Goal: Information Seeking & Learning: Learn about a topic

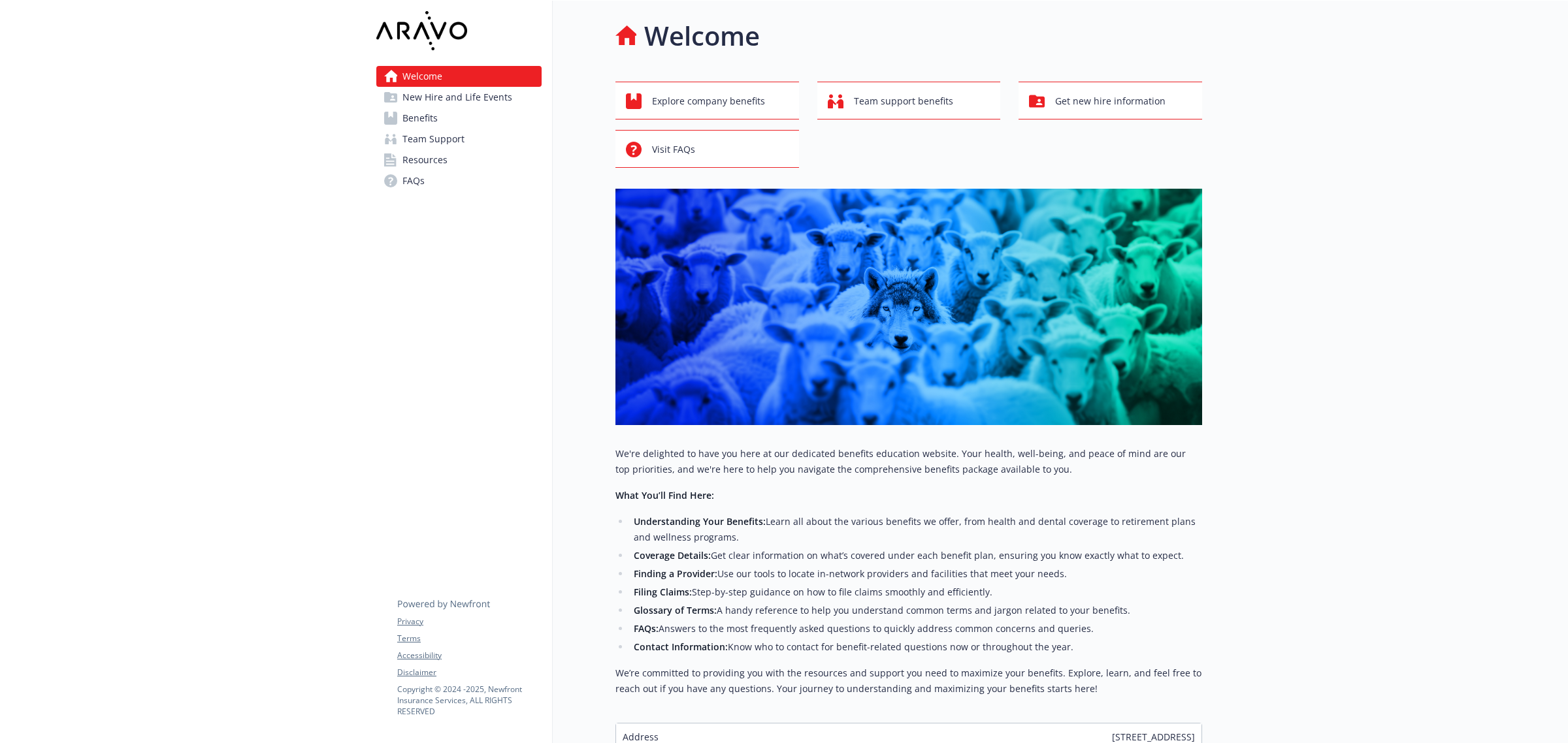
click at [435, 121] on span "Benefits" at bounding box center [420, 117] width 35 height 21
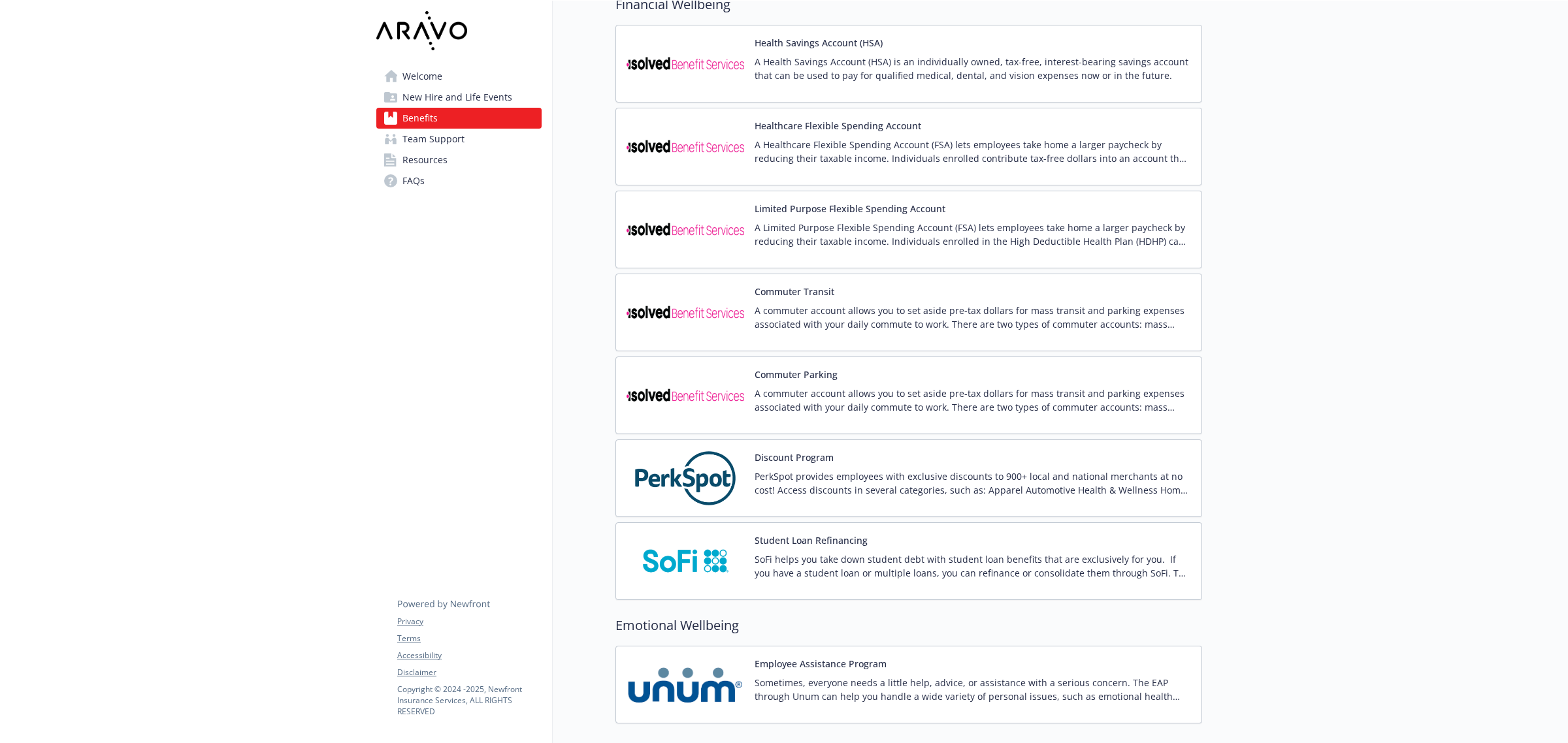
scroll to position [1715, 0]
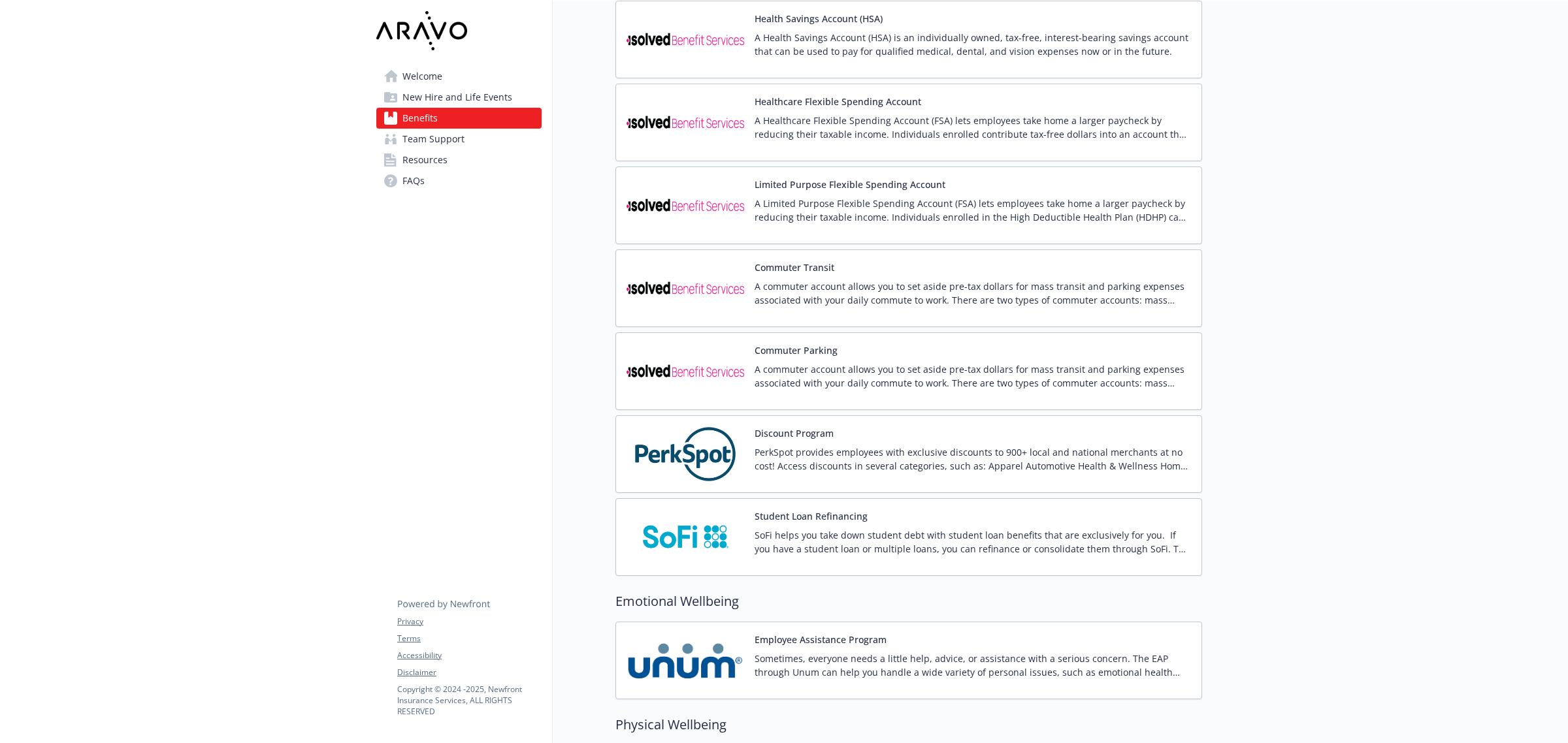
click at [892, 365] on div "Commuter Parking A commuter account allows you to set aside pre-tax dollars for…" at bounding box center [973, 372] width 437 height 55
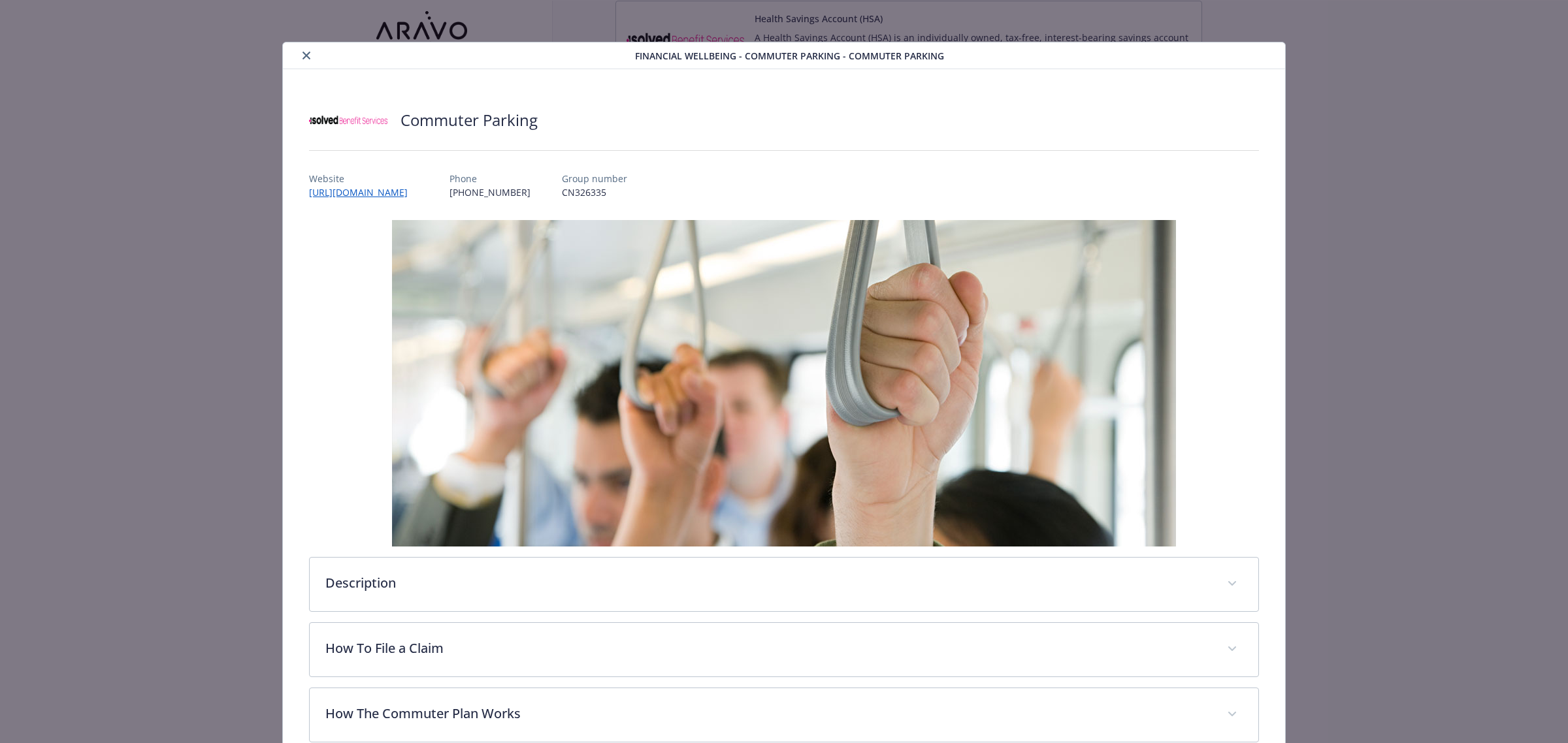
scroll to position [206, 0]
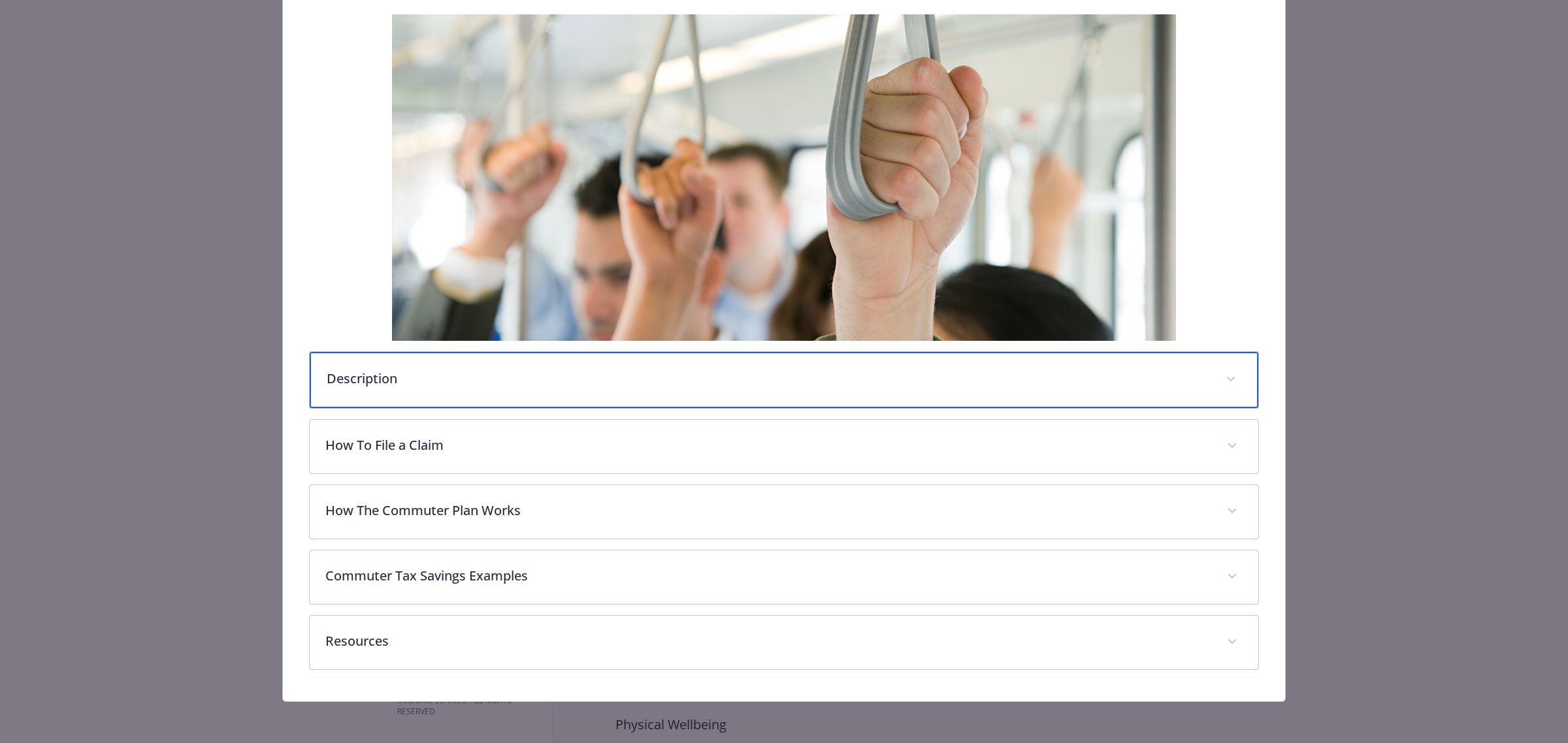
click at [1220, 383] on span "details for plan Financial Wellbeing - Commuter Parking - Commuter Parking" at bounding box center [1230, 378] width 21 height 21
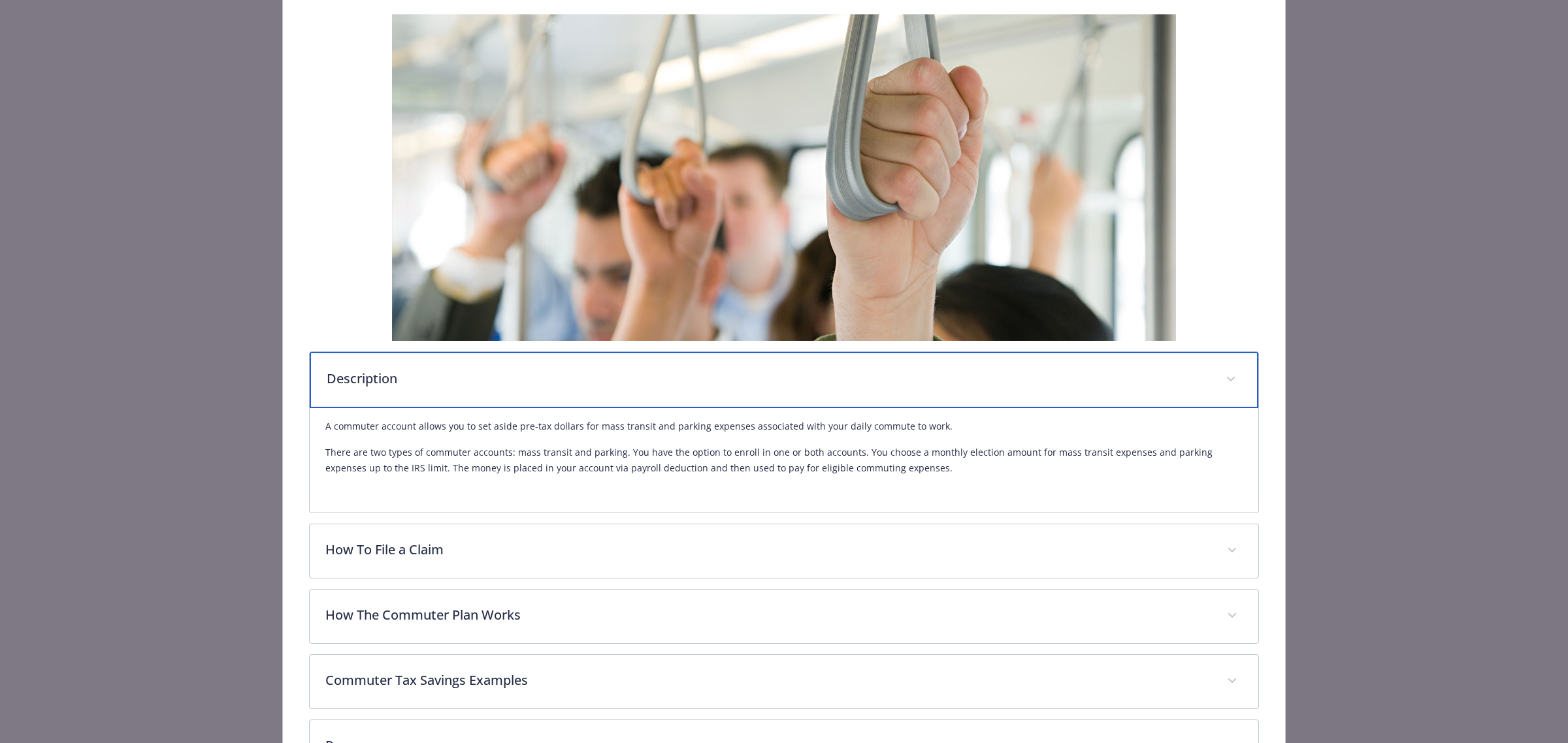
click at [1220, 383] on span "details for plan Financial Wellbeing - Commuter Parking - Commuter Parking" at bounding box center [1230, 378] width 21 height 21
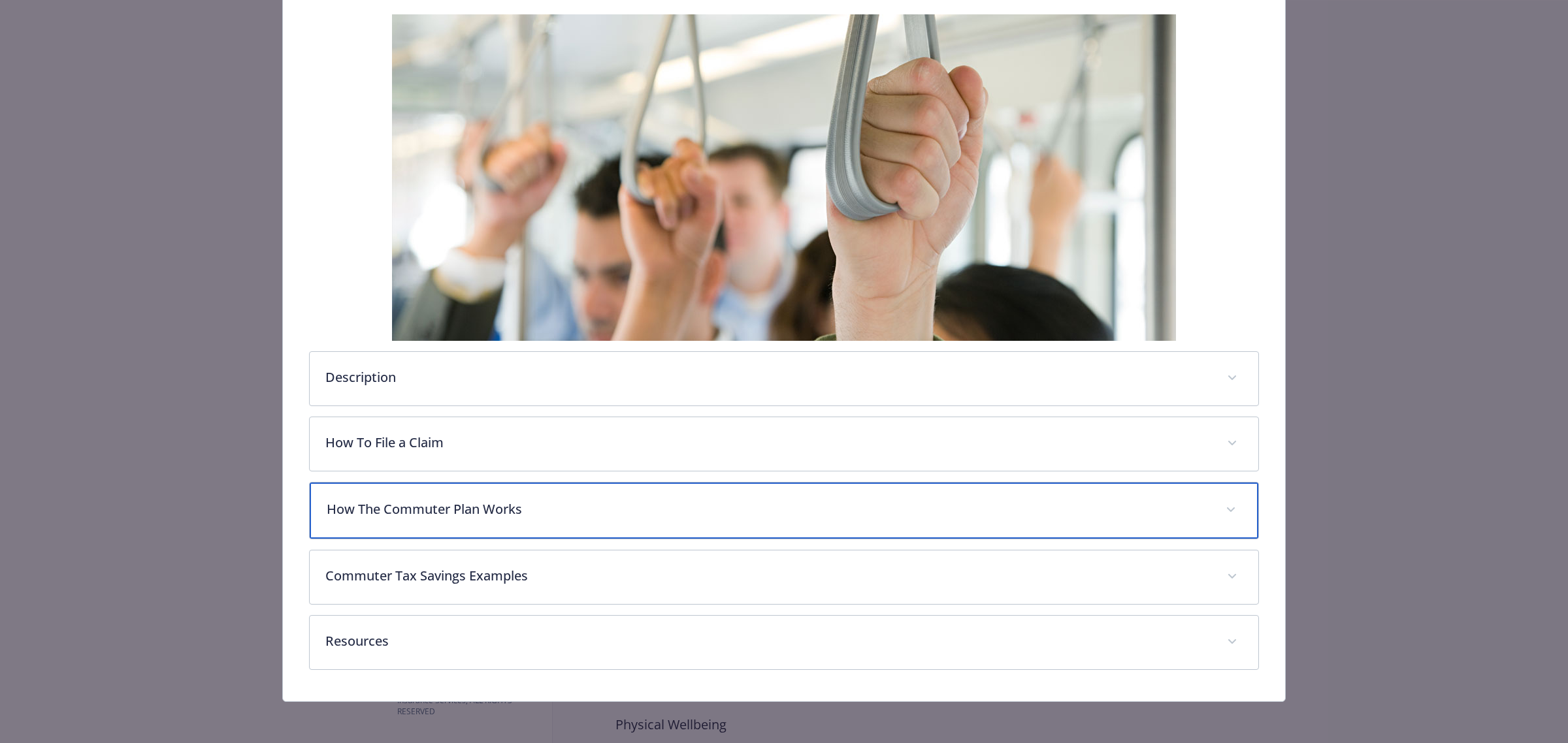
click at [1229, 510] on span "details for plan Financial Wellbeing - Commuter Parking - Commuter Parking" at bounding box center [1230, 509] width 21 height 21
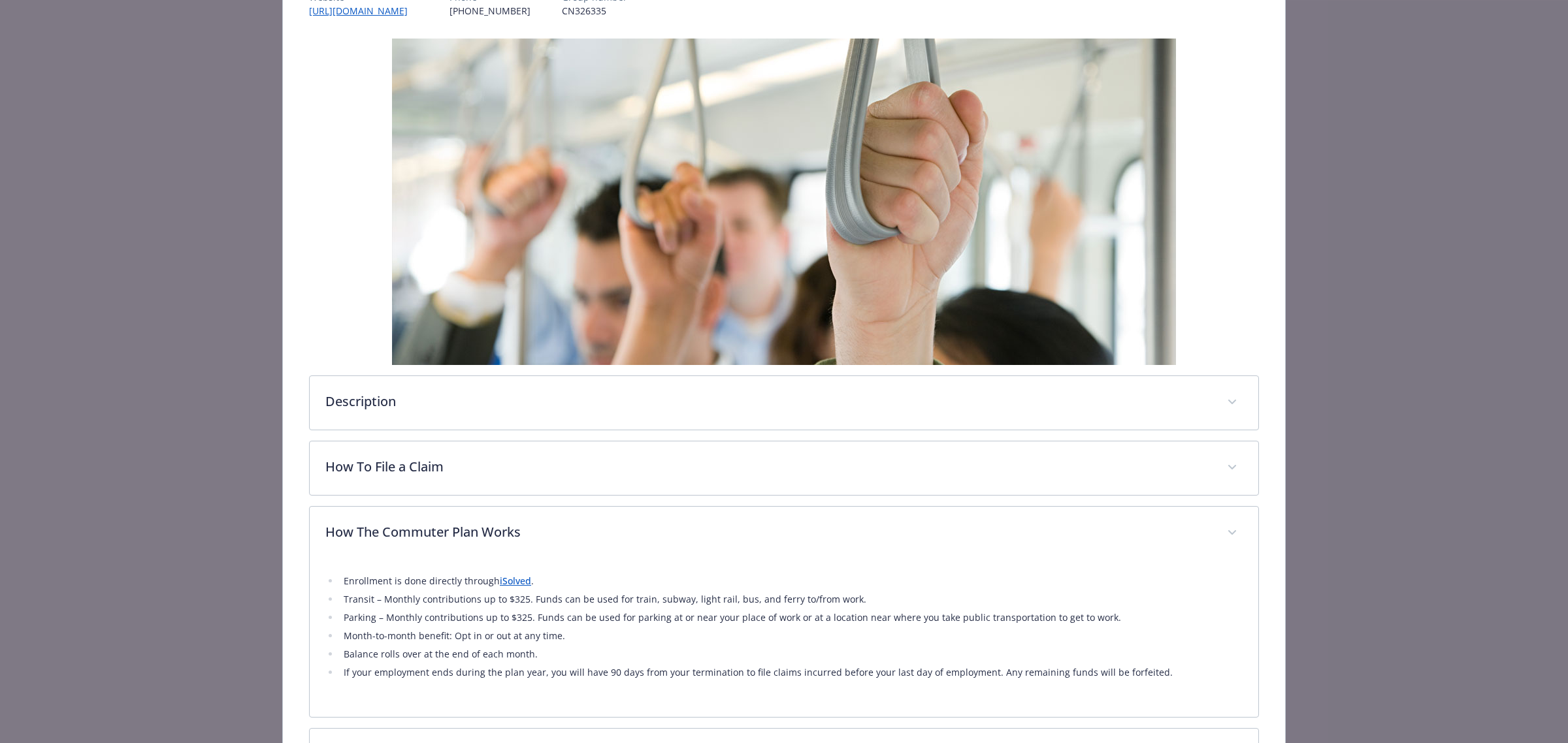
scroll to position [0, 0]
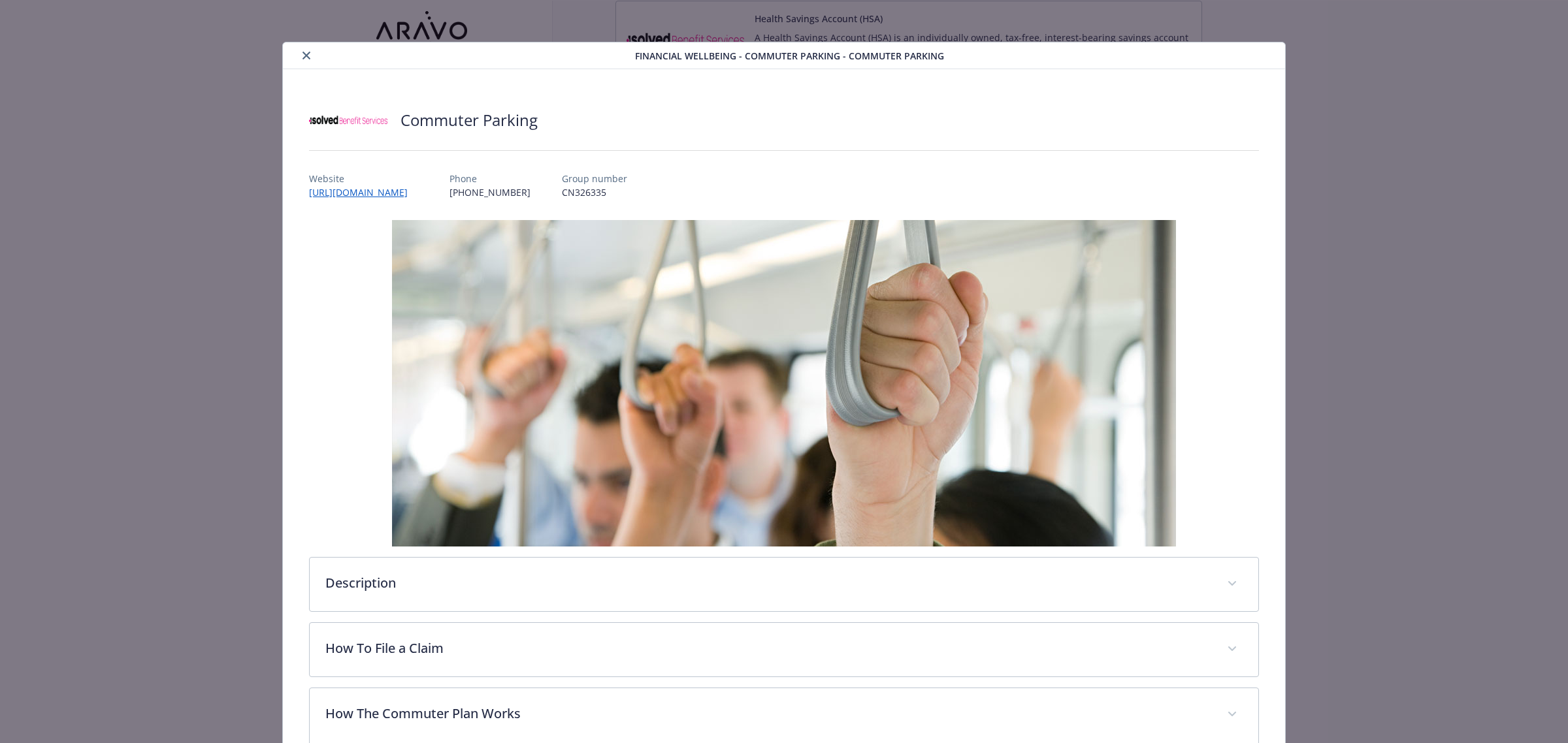
drag, startPoint x: 306, startPoint y: 54, endPoint x: 455, endPoint y: 149, distance: 176.7
click at [306, 54] on icon "close" at bounding box center [307, 55] width 8 height 8
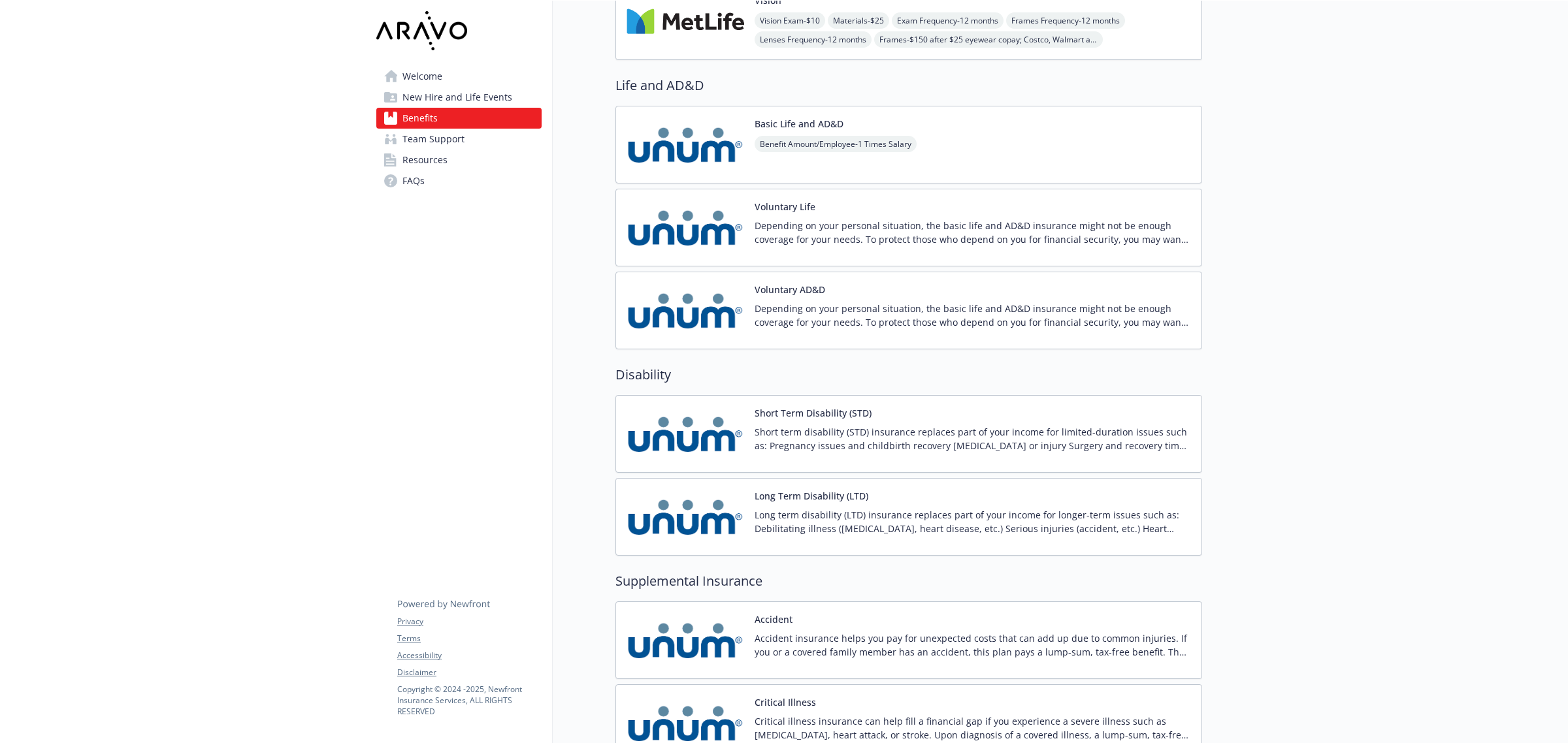
scroll to position [817, 0]
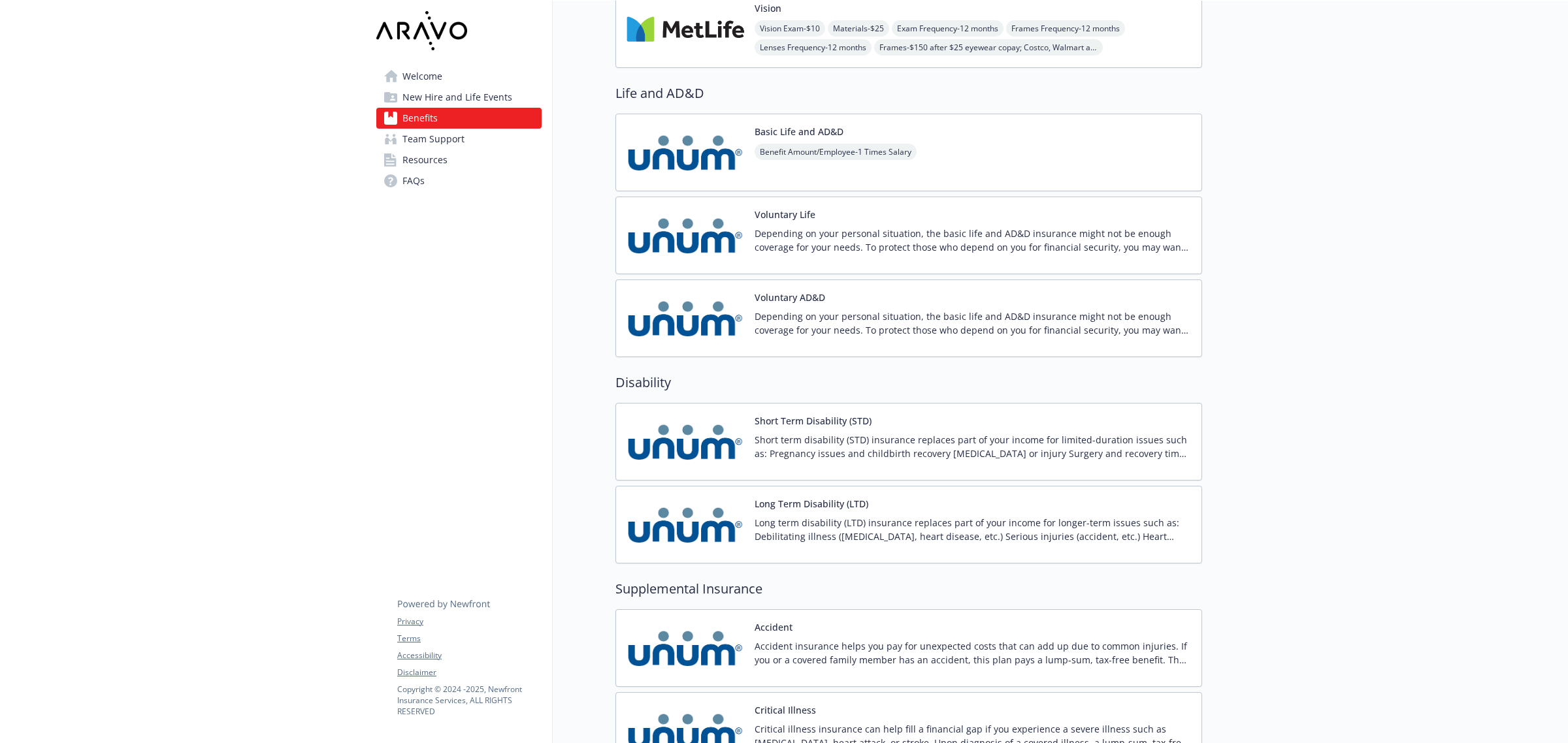
drag, startPoint x: 871, startPoint y: 150, endPoint x: 1361, endPoint y: 263, distance: 502.9
click at [871, 150] on span "Benefit Amount/Employee - 1 Times Salary" at bounding box center [836, 152] width 162 height 17
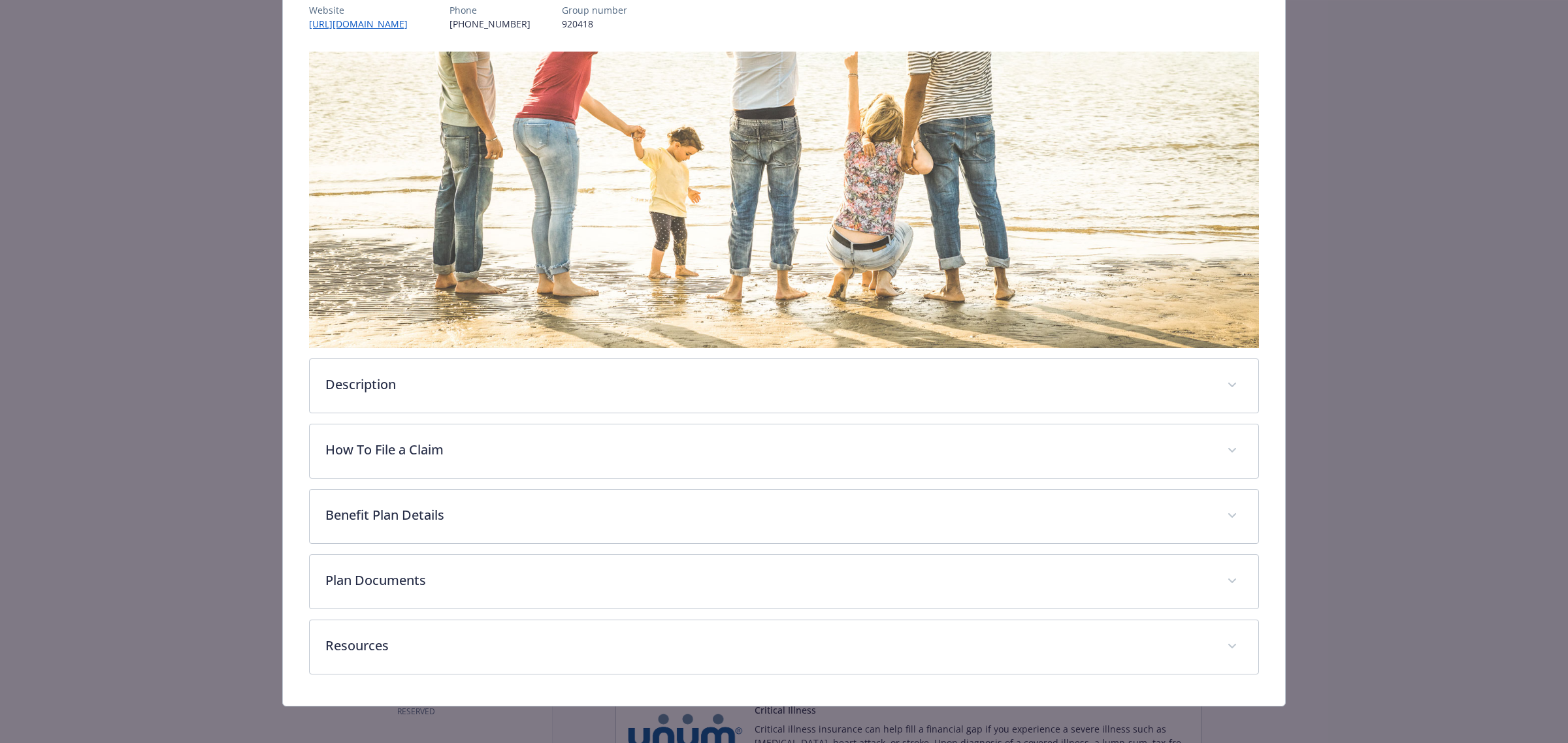
scroll to position [173, 0]
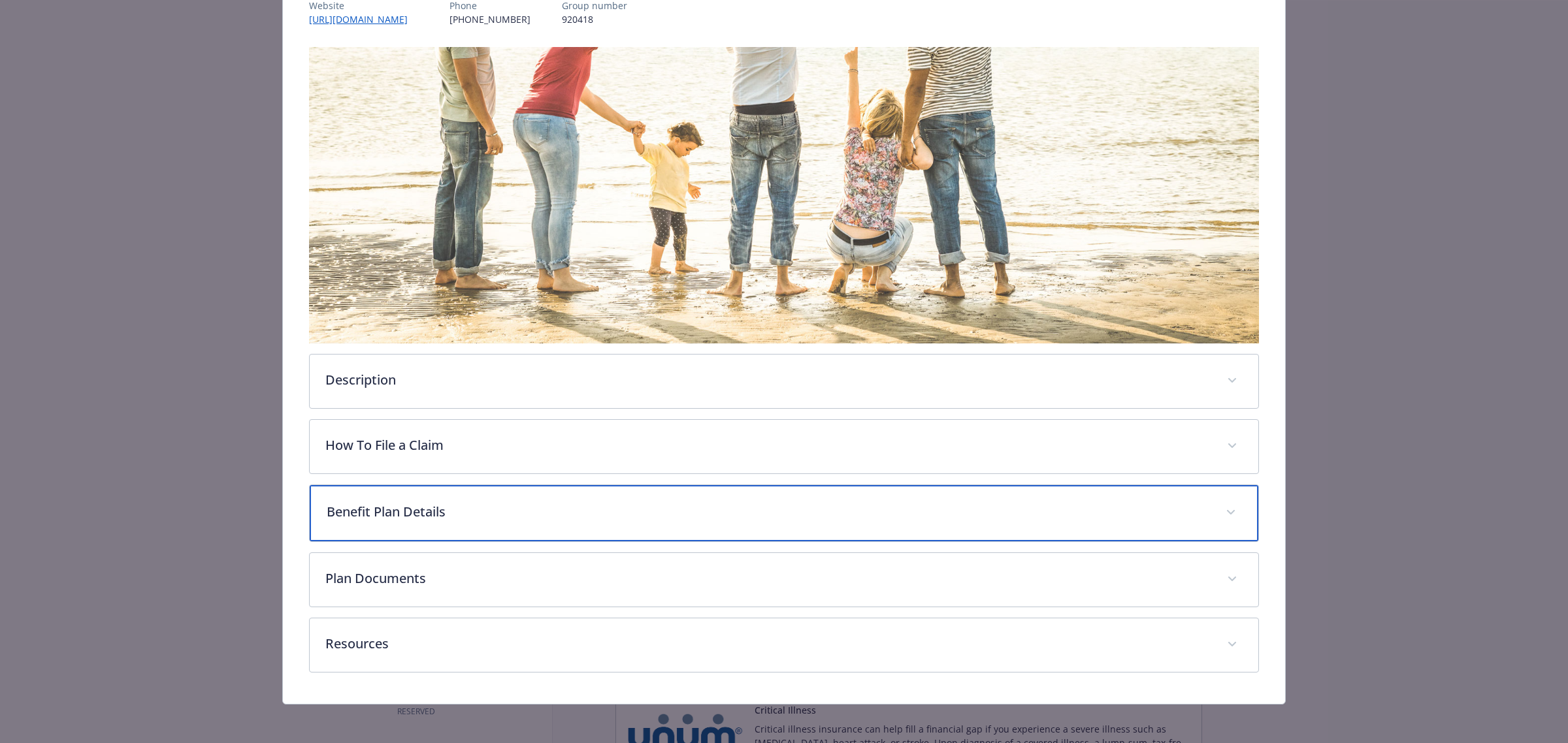
click at [1220, 510] on span "details for plan Life and AD&D - Basic Life and AD&D - Life and AD&D" at bounding box center [1230, 512] width 21 height 21
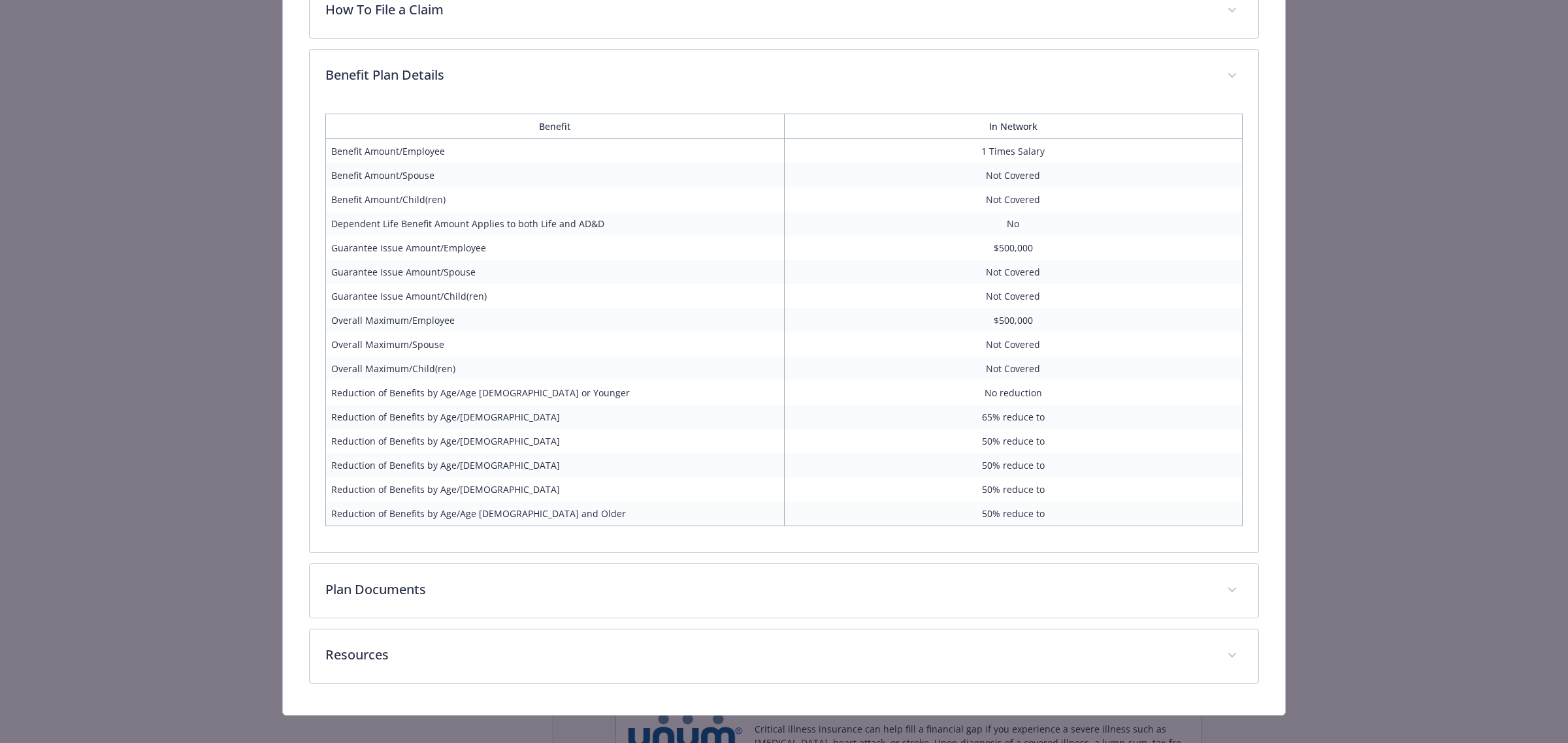
scroll to position [622, 0]
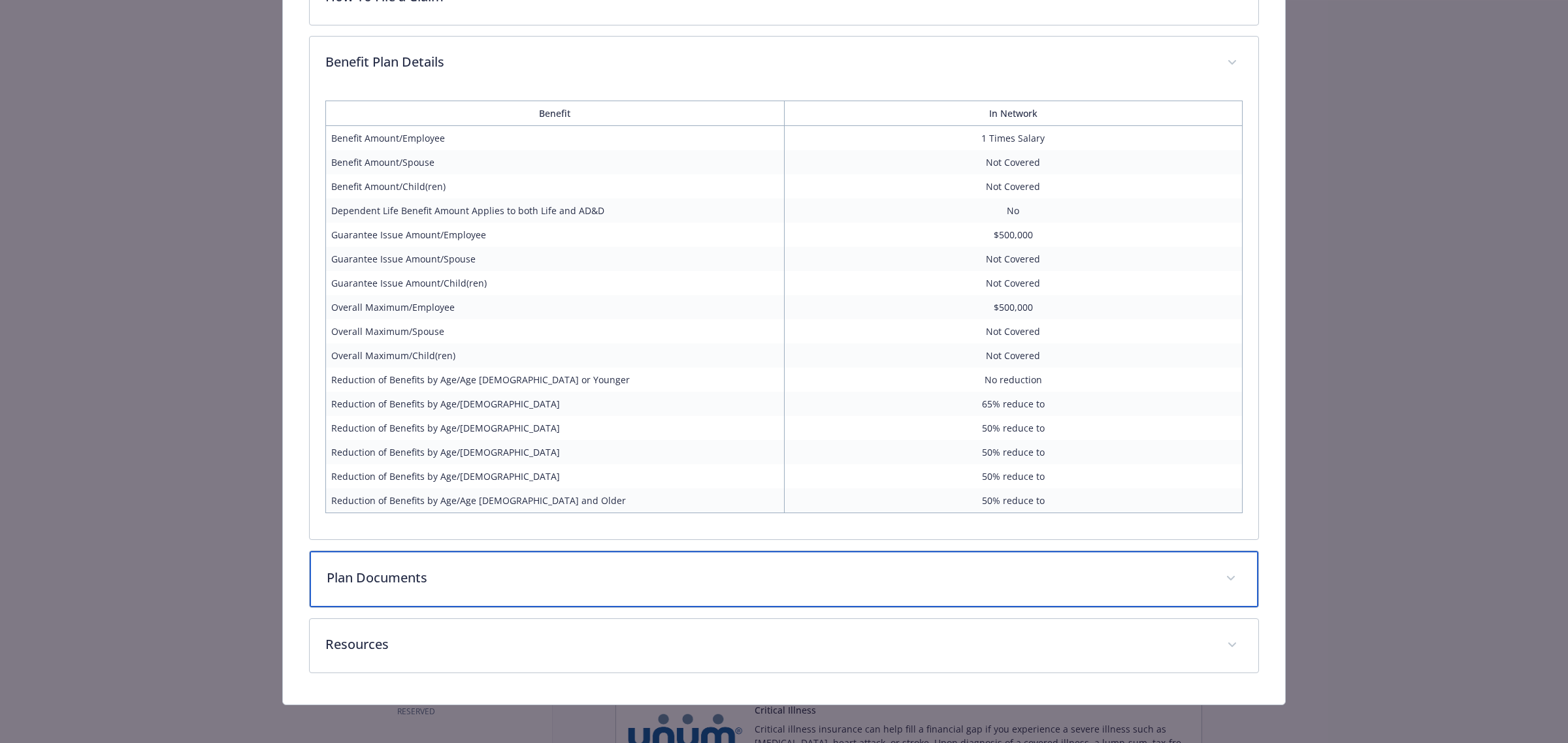
drag, startPoint x: 1229, startPoint y: 573, endPoint x: 1216, endPoint y: 574, distance: 13.0
click at [1229, 573] on span "details for plan Life and AD&D - Basic Life and AD&D - Life and AD&D" at bounding box center [1230, 578] width 21 height 21
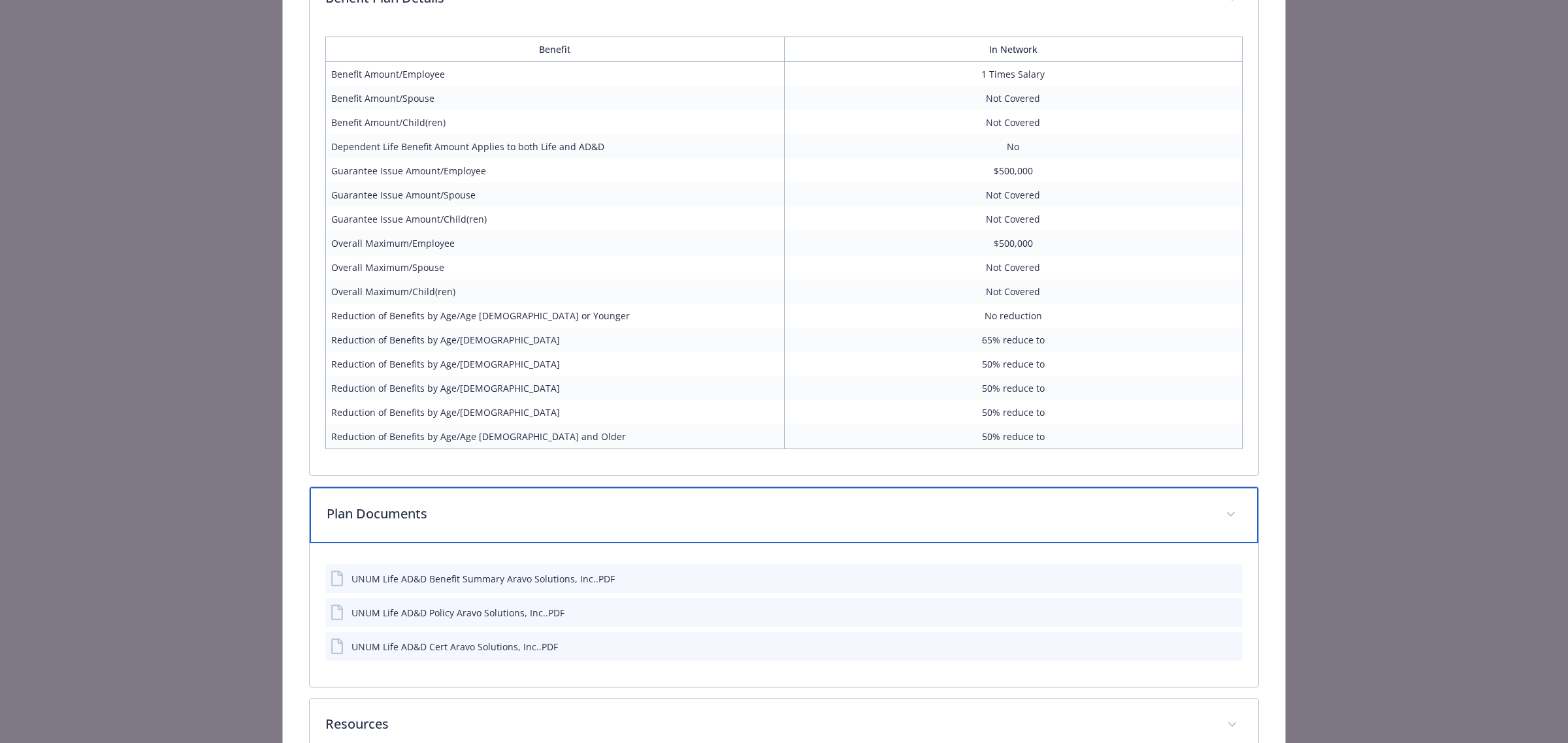
scroll to position [768, 0]
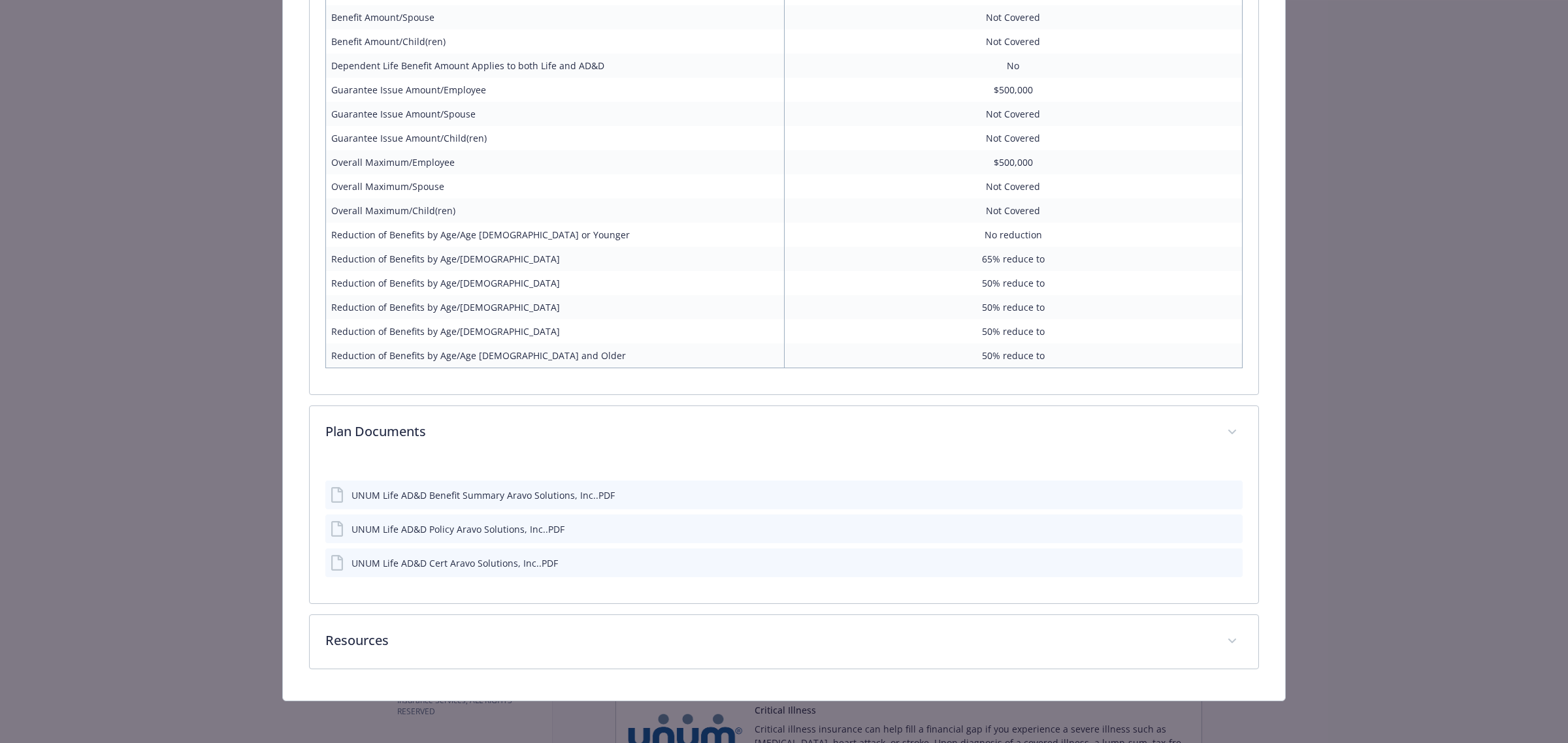
click at [1224, 494] on icon "preview file" at bounding box center [1230, 494] width 12 height 9
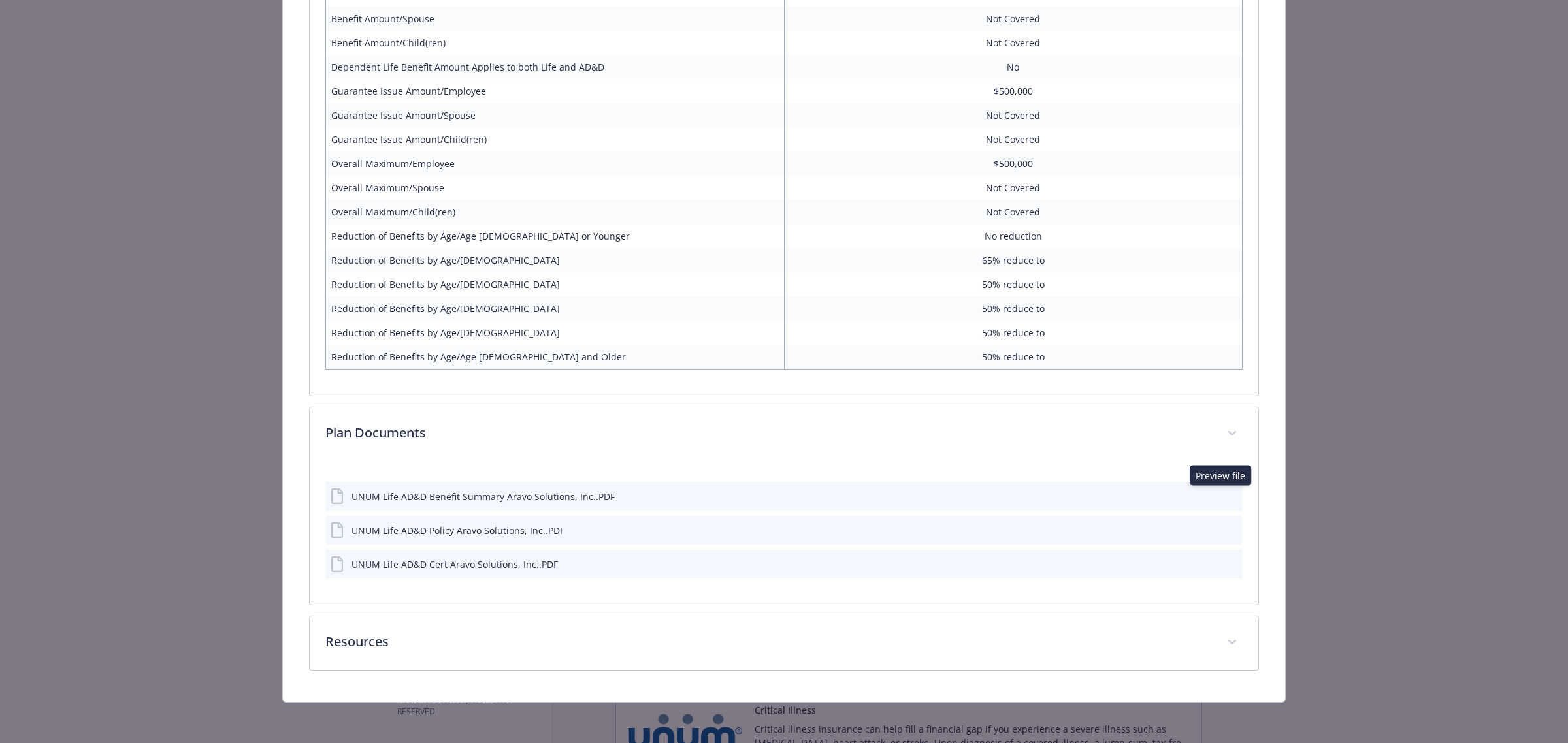
click at [1224, 562] on icon "preview file" at bounding box center [1230, 563] width 12 height 9
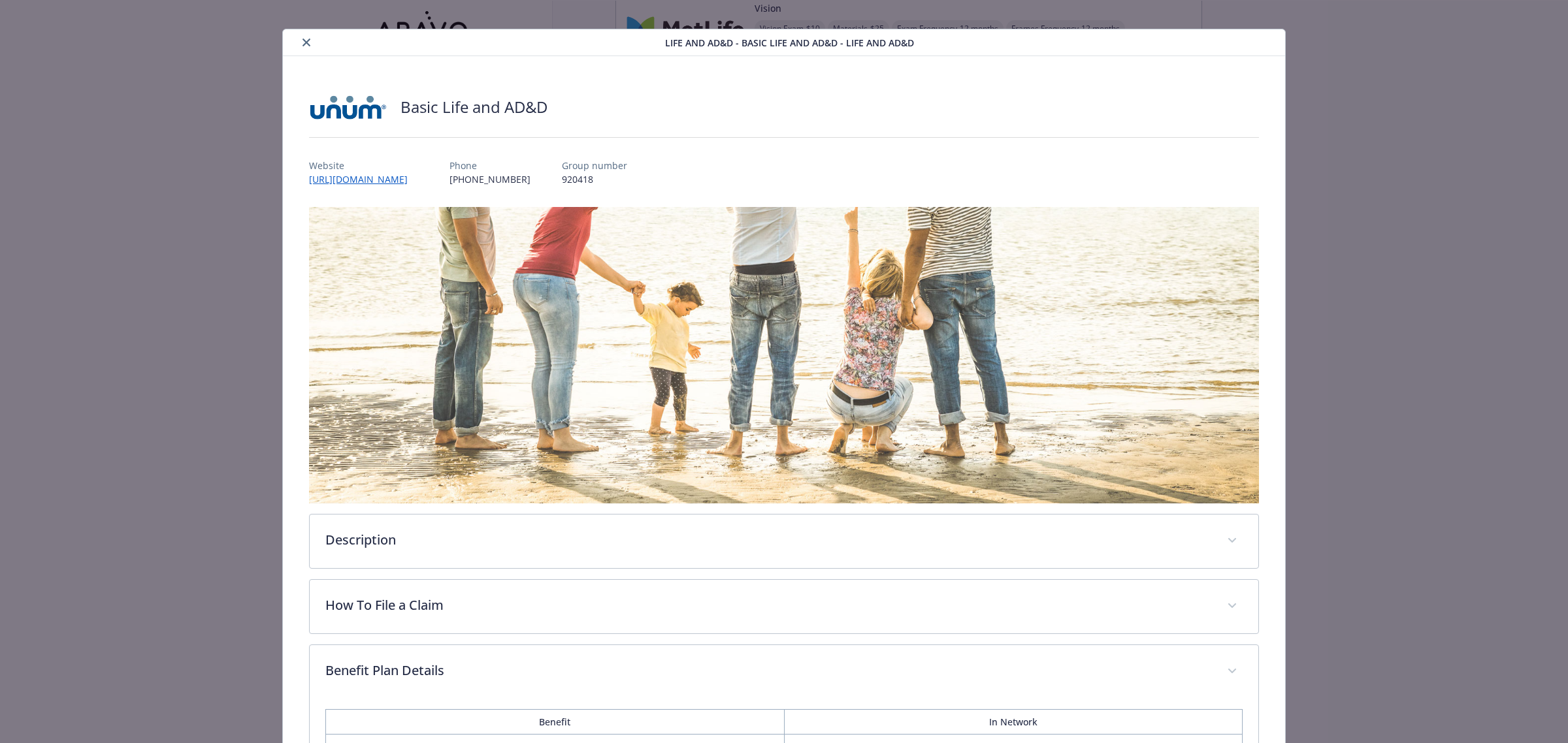
scroll to position [0, 0]
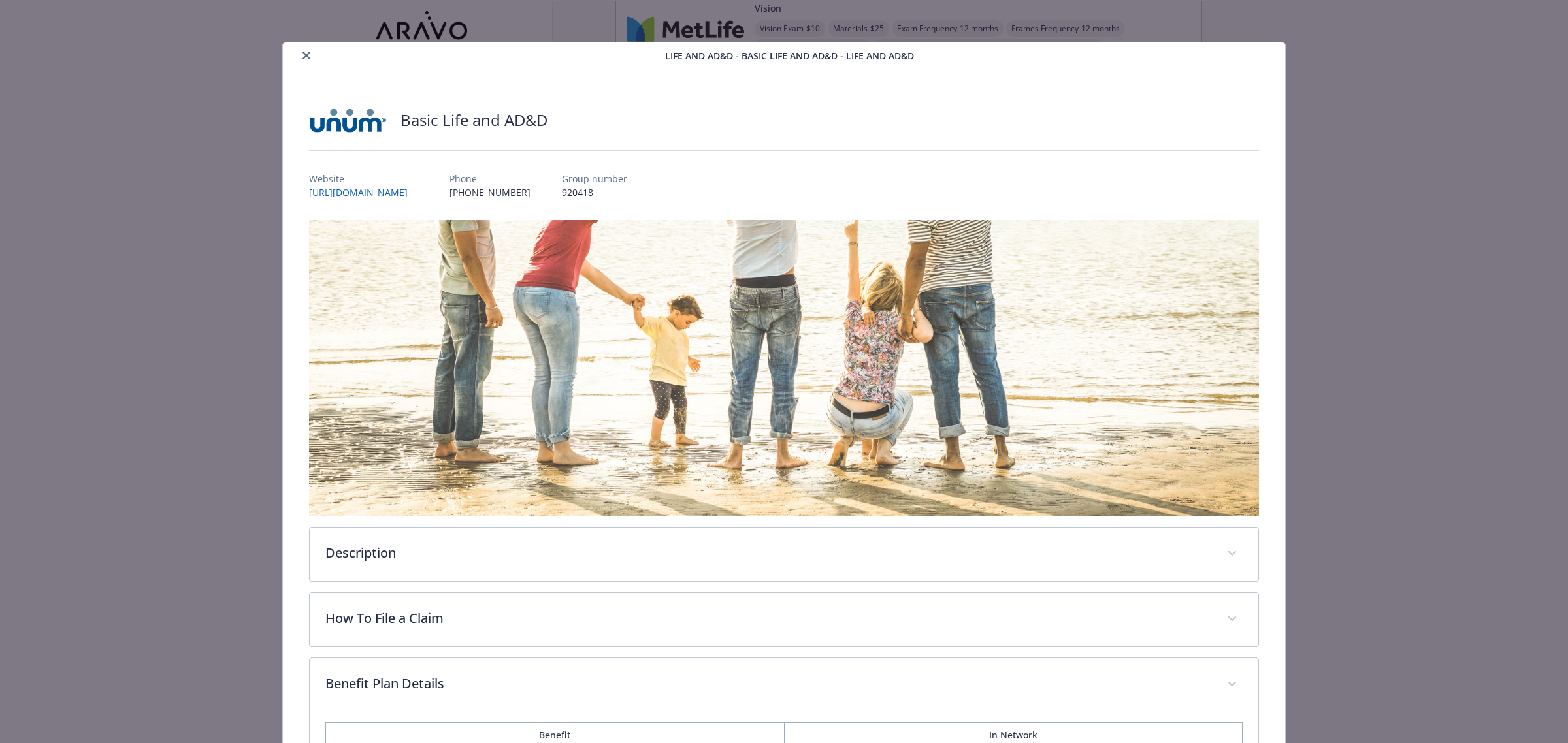
click at [299, 54] on button "close" at bounding box center [307, 55] width 16 height 16
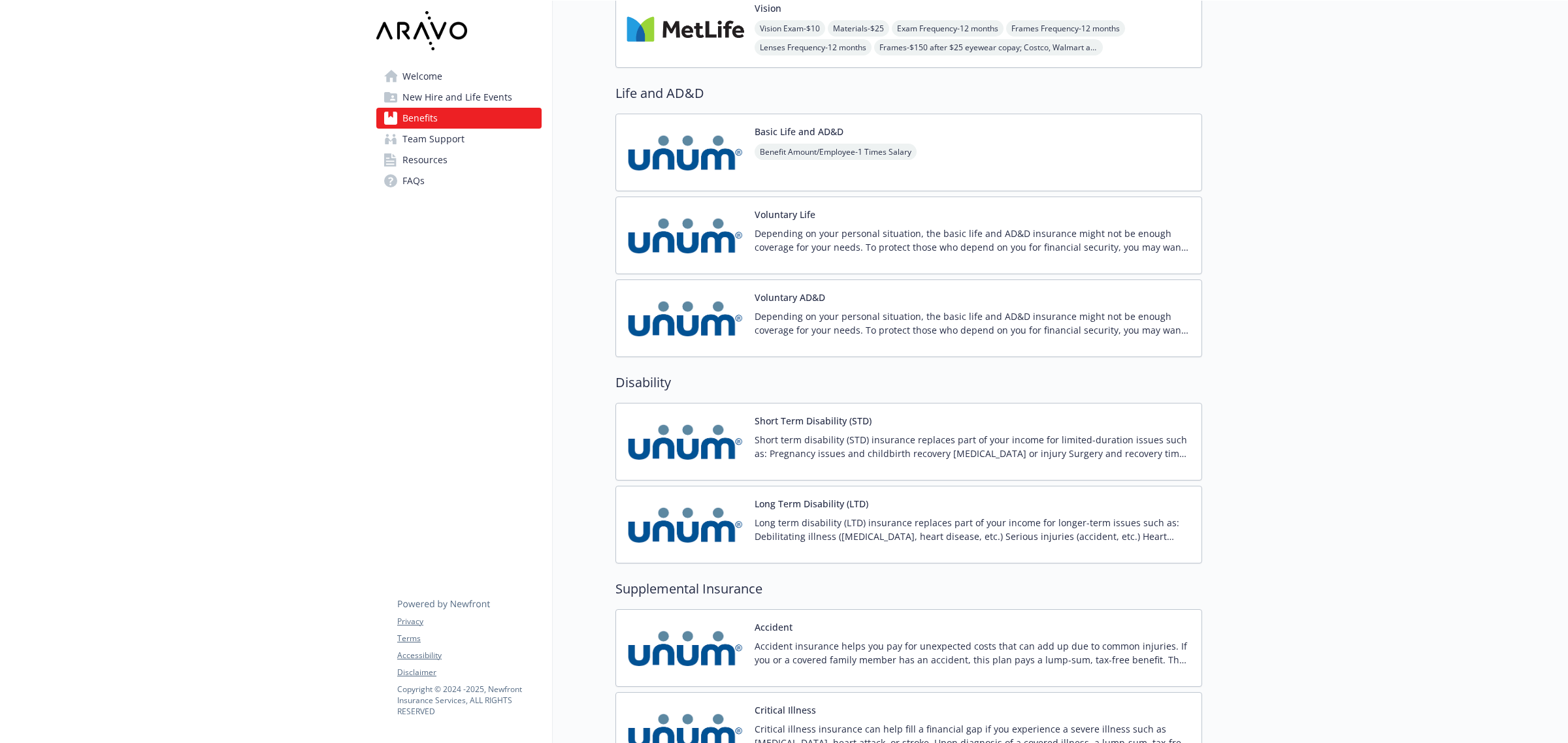
click at [853, 249] on p "Depending on your personal situation, the basic life and AD&D insurance might n…" at bounding box center [973, 240] width 437 height 28
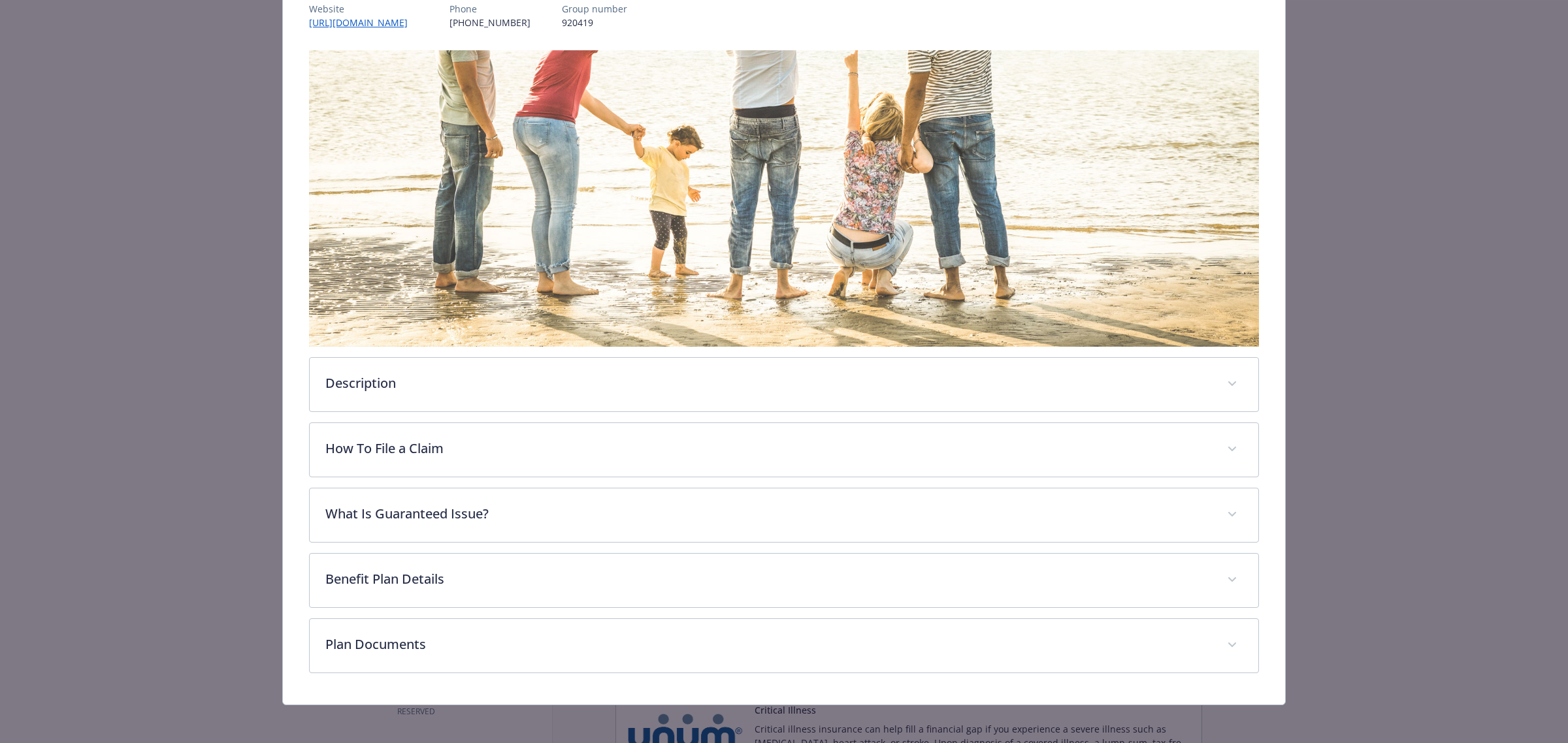
scroll to position [173, 0]
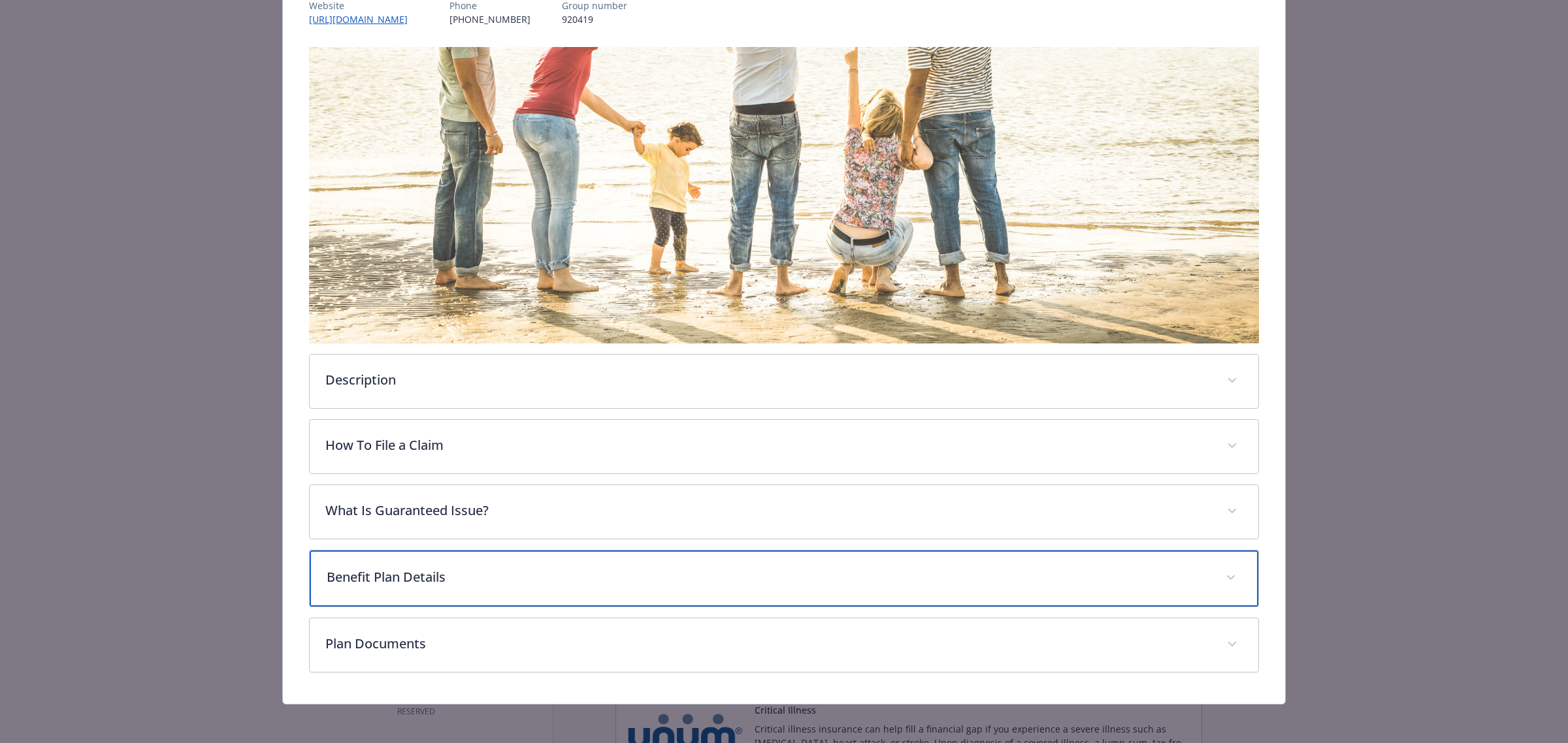
click at [1227, 576] on icon "details for plan Life and AD&D - Voluntary Life - Voluntary Life" at bounding box center [1231, 577] width 8 height 5
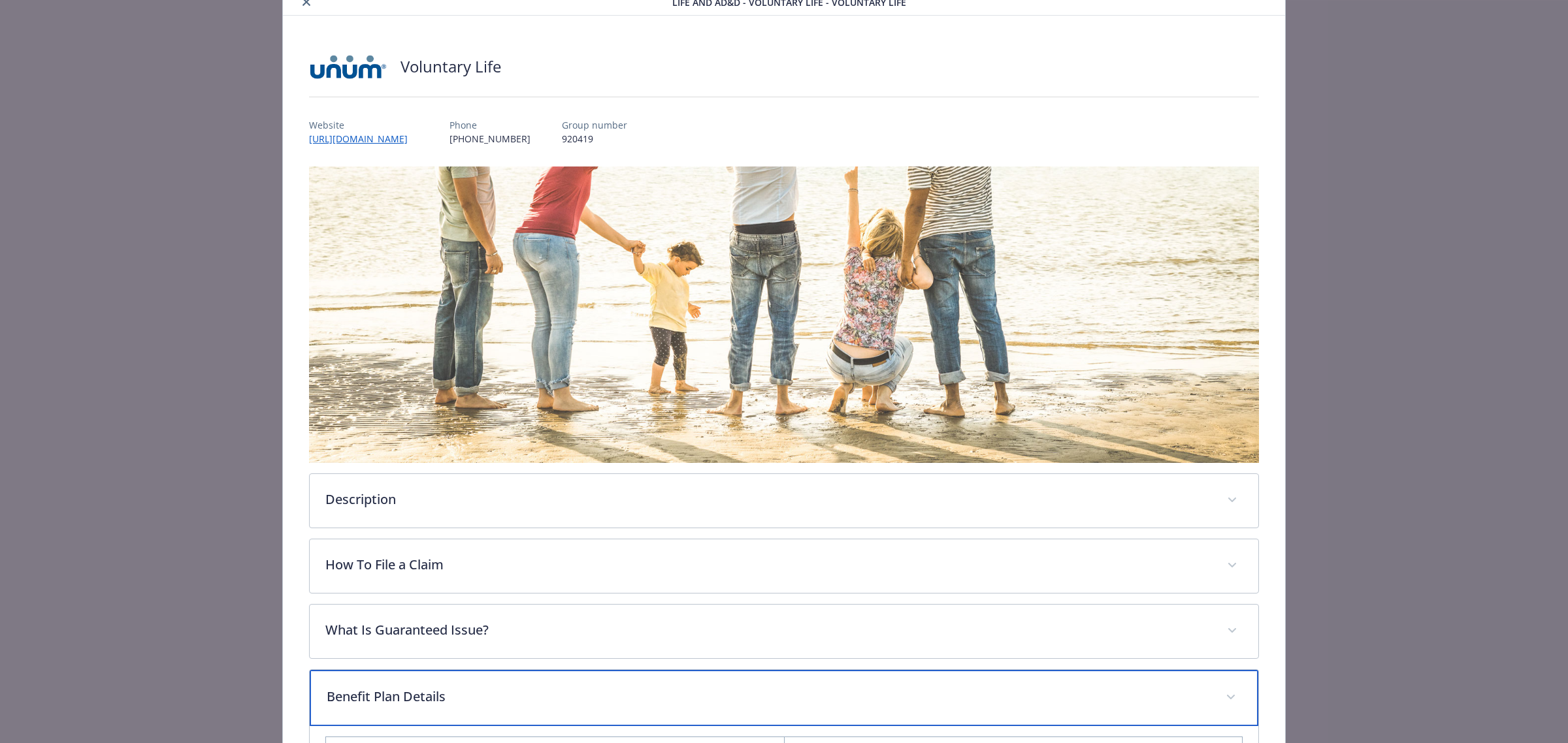
scroll to position [0, 0]
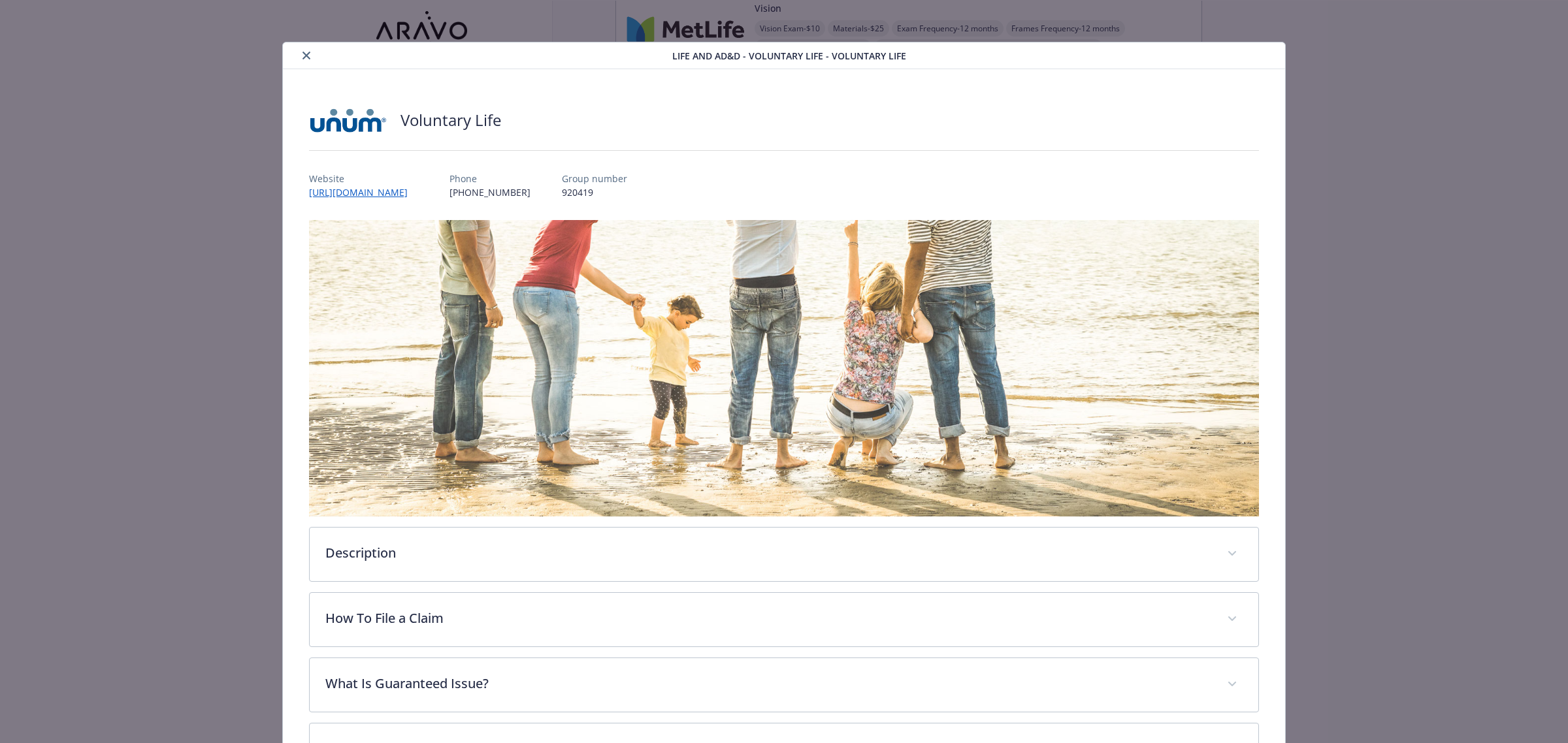
click at [303, 51] on icon "close" at bounding box center [307, 55] width 8 height 8
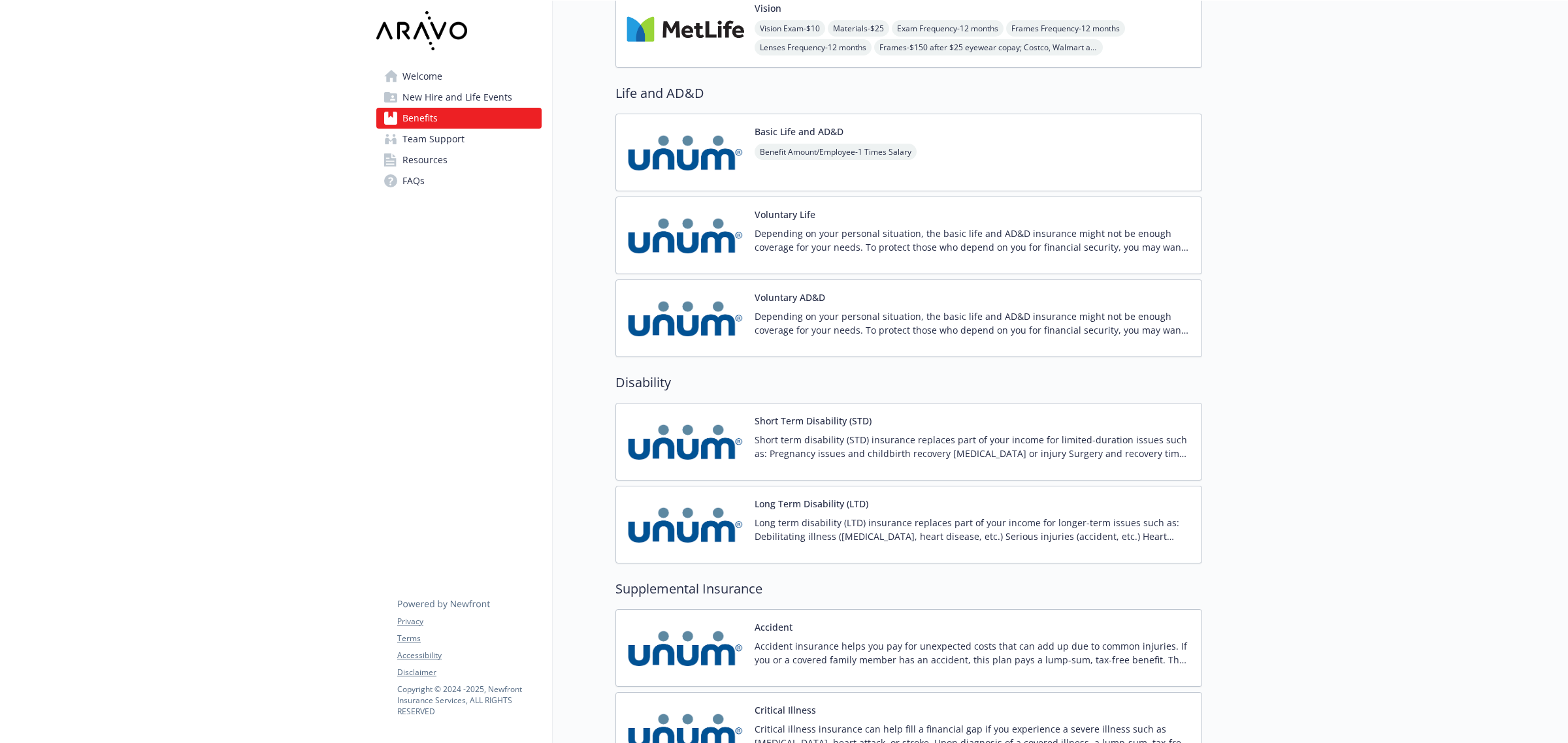
click at [853, 439] on p "Short term disability (STD) insurance replaces part of your income for limited-…" at bounding box center [973, 446] width 437 height 28
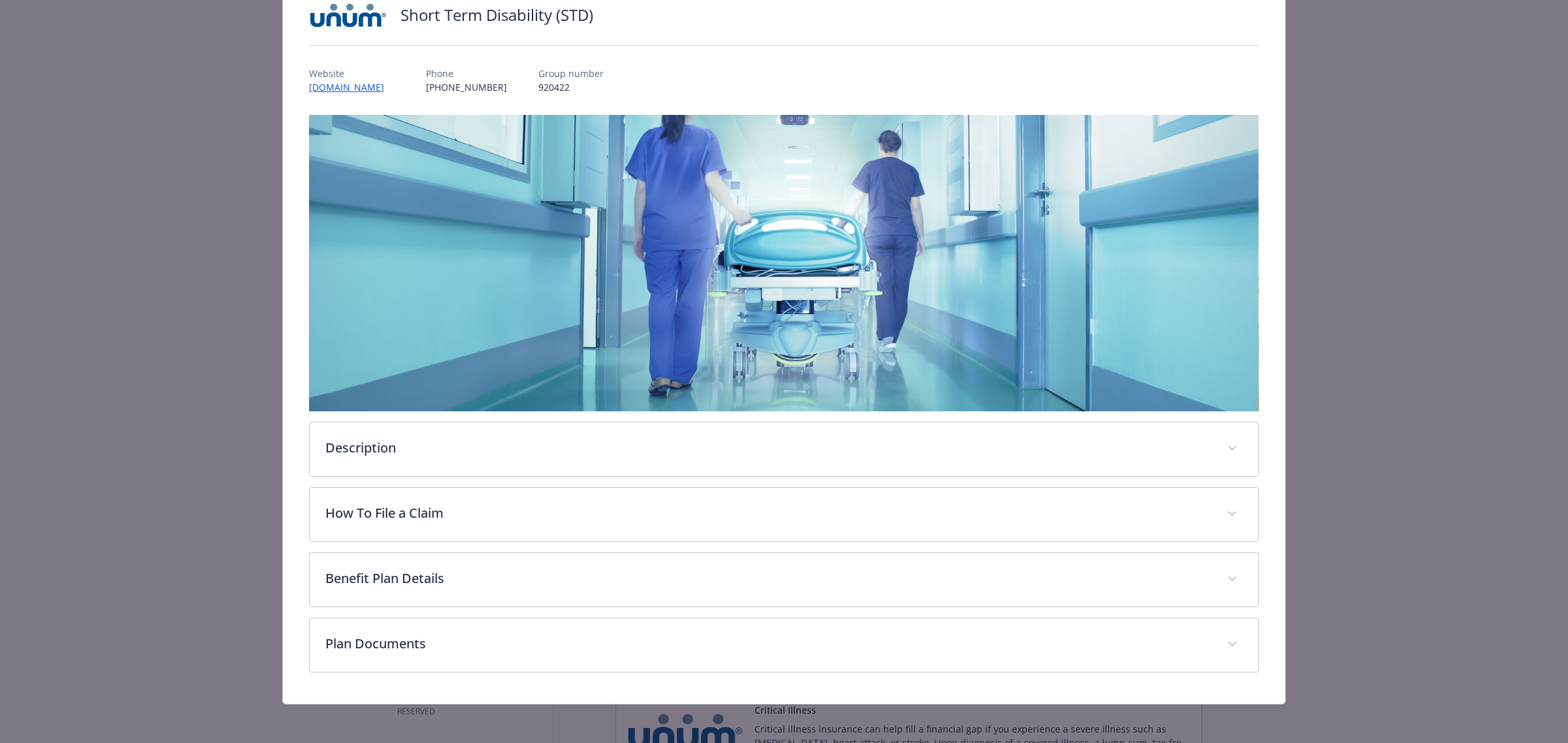
scroll to position [107, 0]
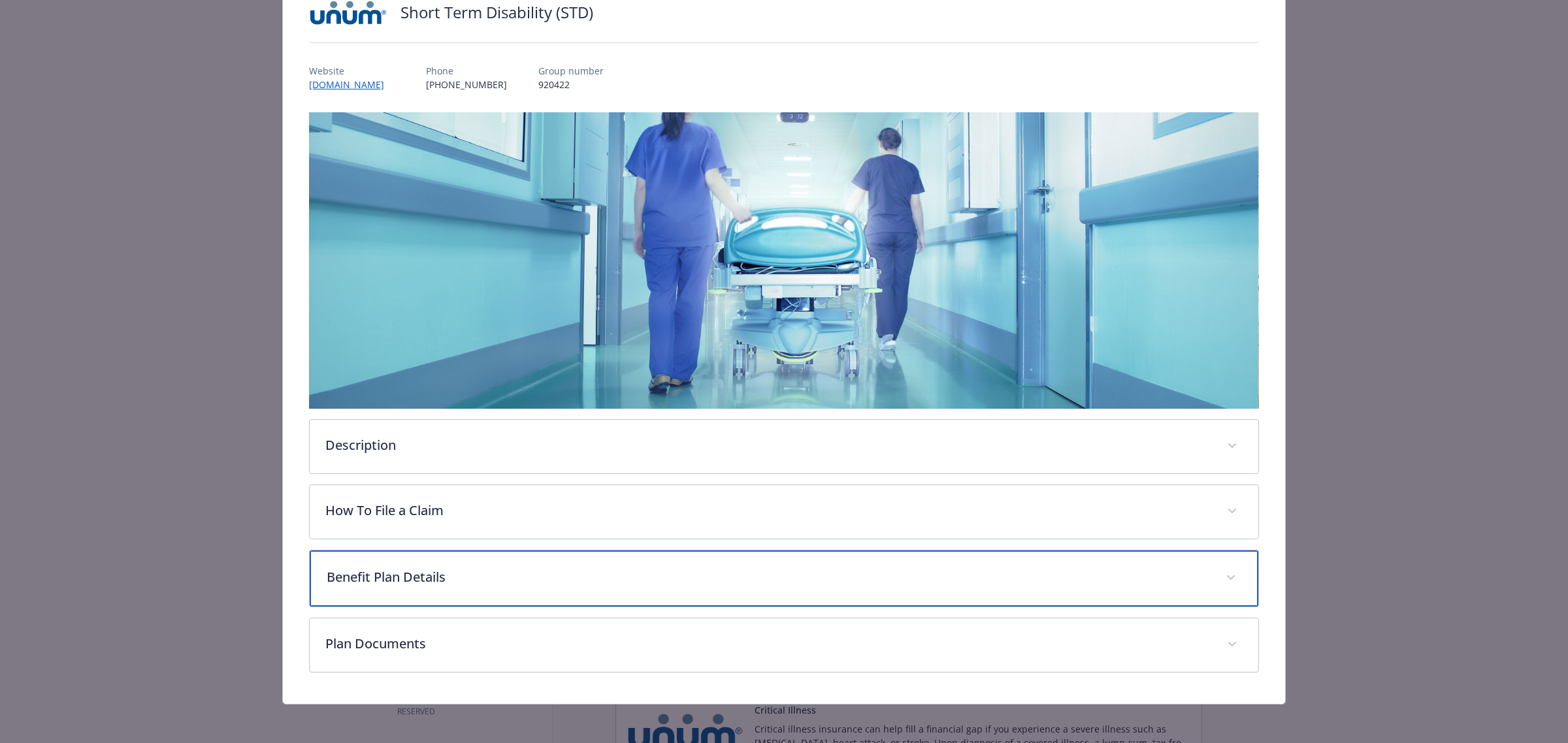
click at [1220, 581] on span "details for plan Disability - Short Term Disability (STD) - Short Term Disabili…" at bounding box center [1230, 577] width 21 height 21
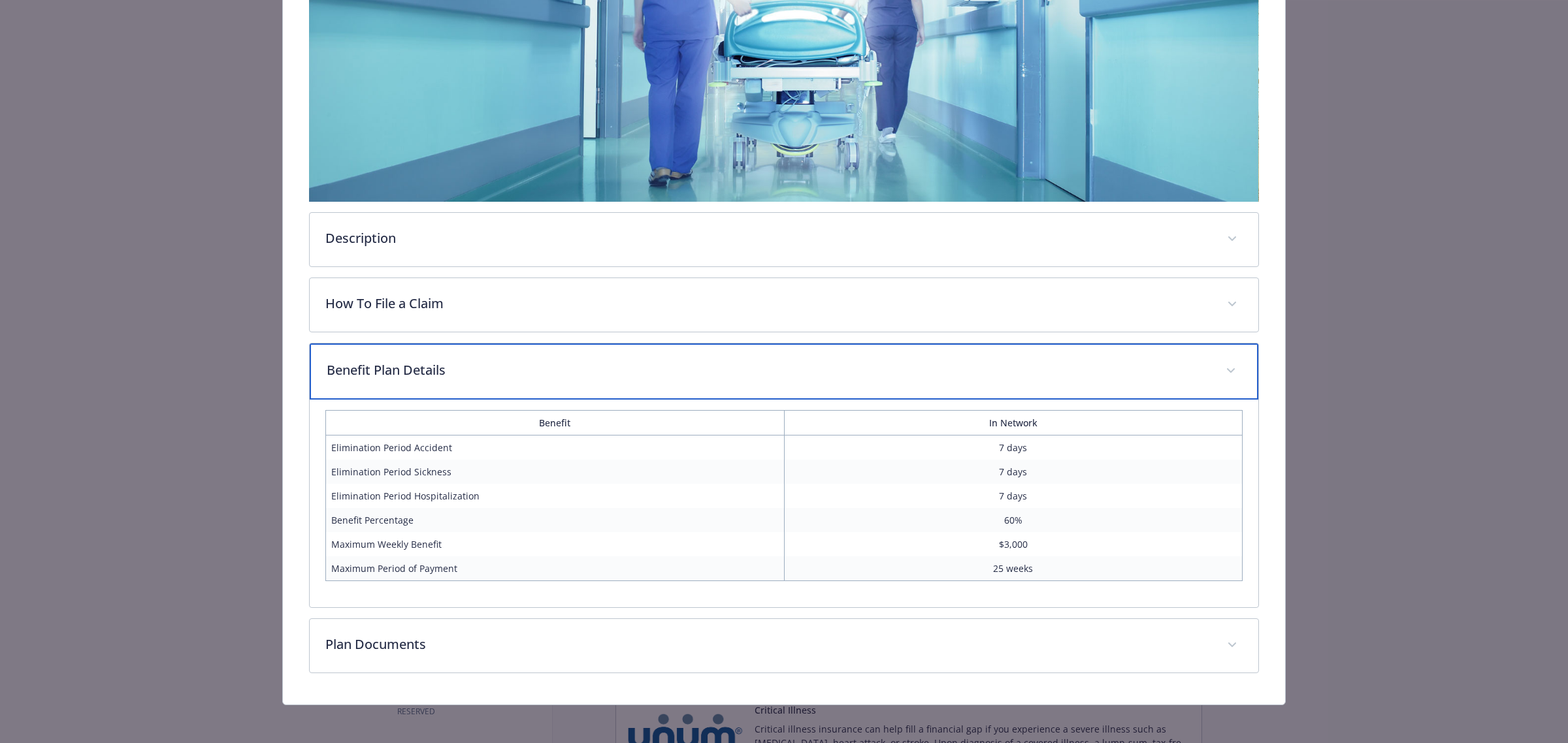
scroll to position [316, 0]
